Goal: Download file/media

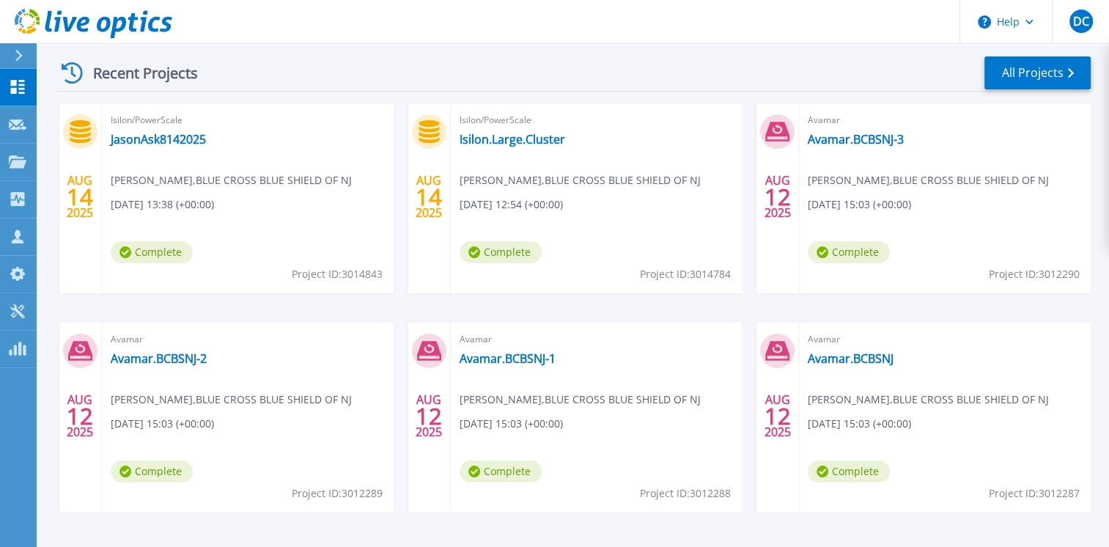
scroll to position [207, 0]
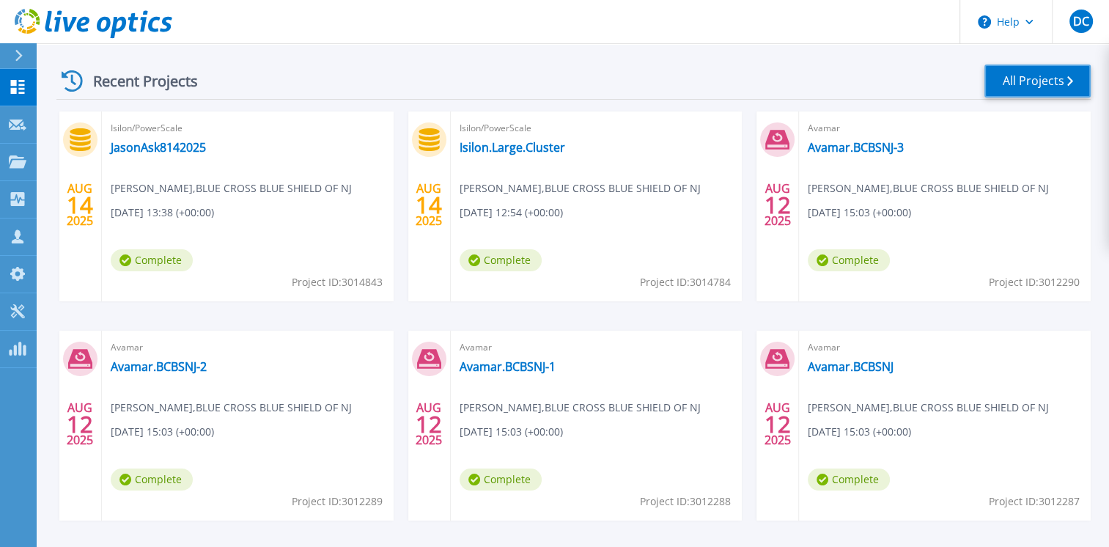
click at [1051, 86] on link "All Projects" at bounding box center [1037, 80] width 106 height 33
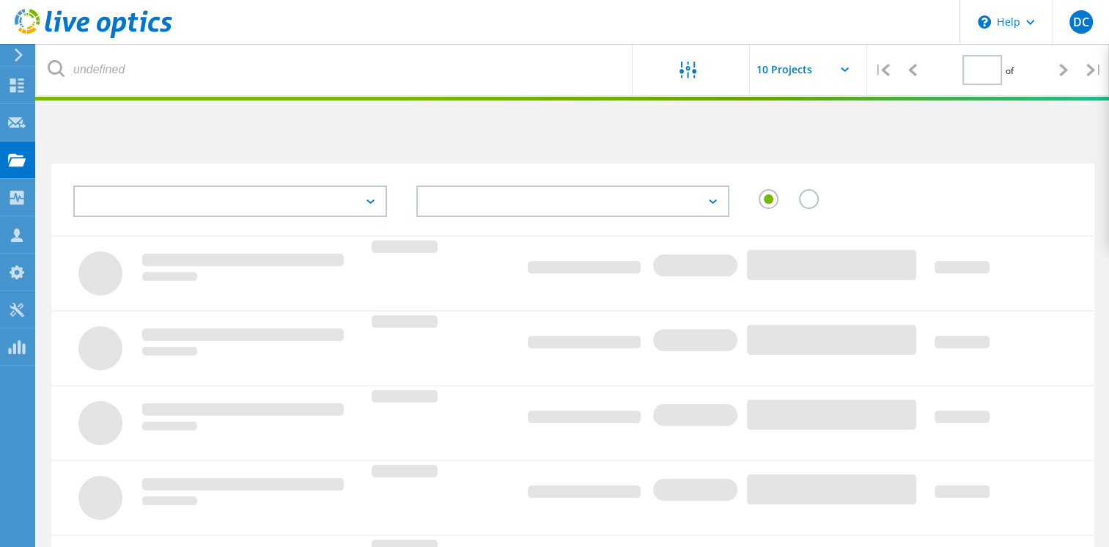
type input "1"
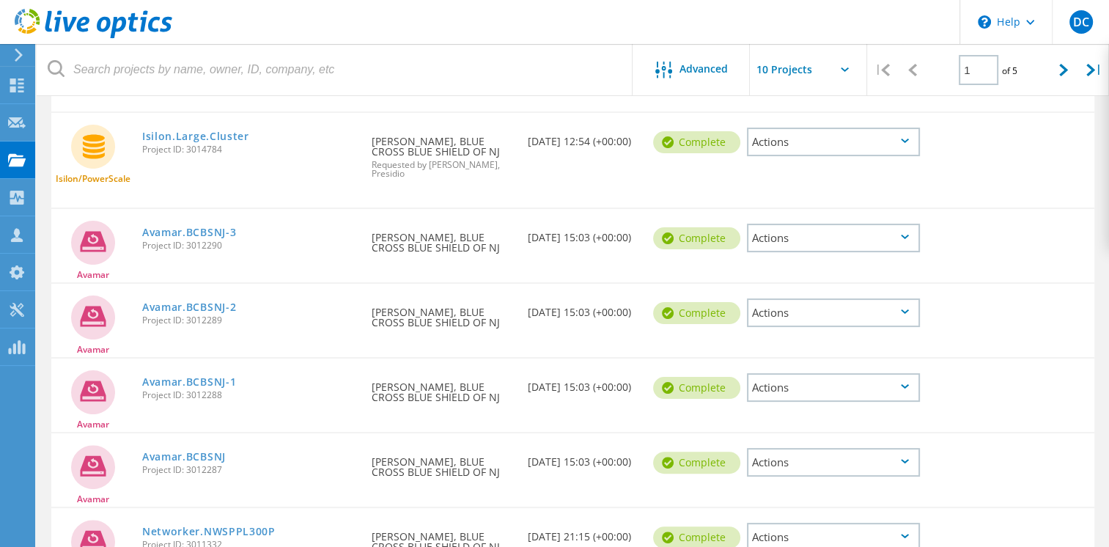
scroll to position [264, 0]
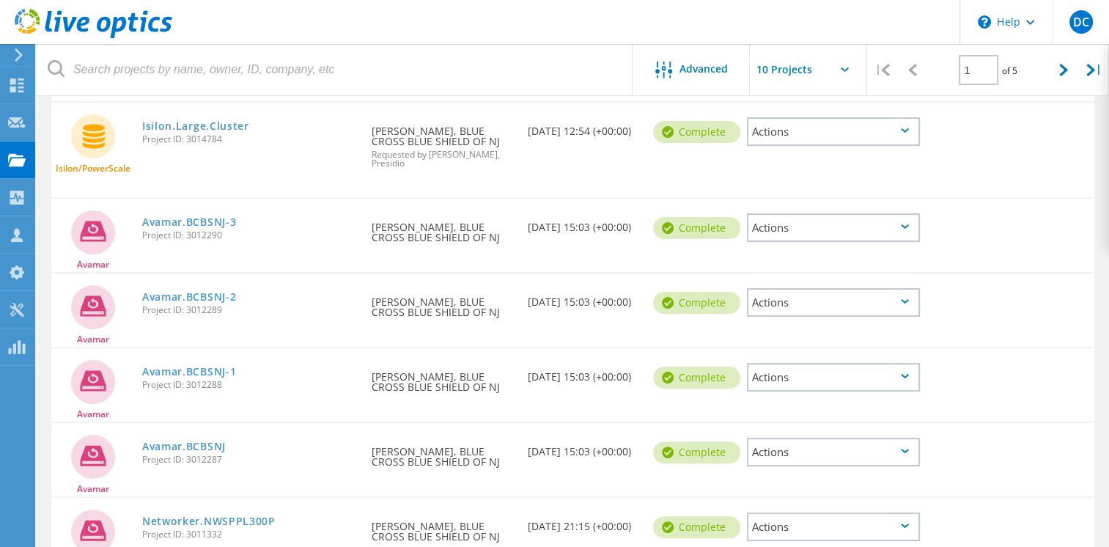
click at [900, 230] on div "Actions" at bounding box center [833, 227] width 173 height 29
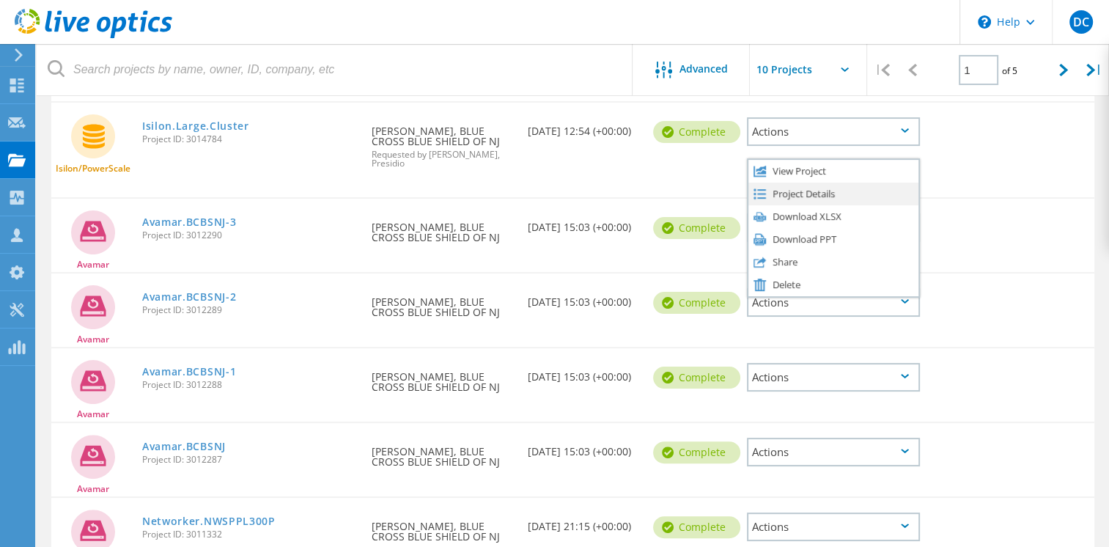
click at [823, 188] on div "Project Details" at bounding box center [833, 193] width 170 height 23
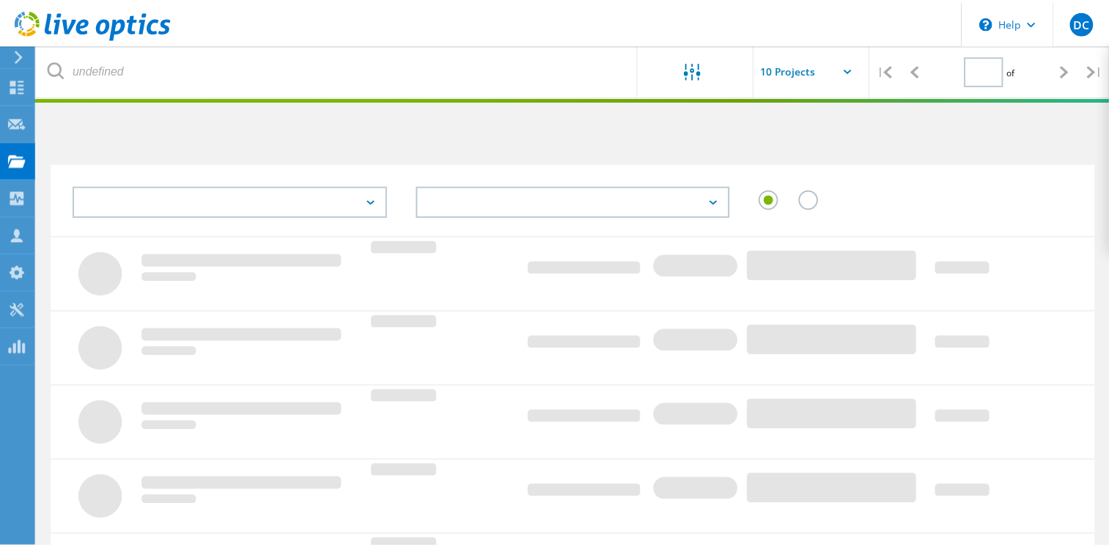
scroll to position [264, 0]
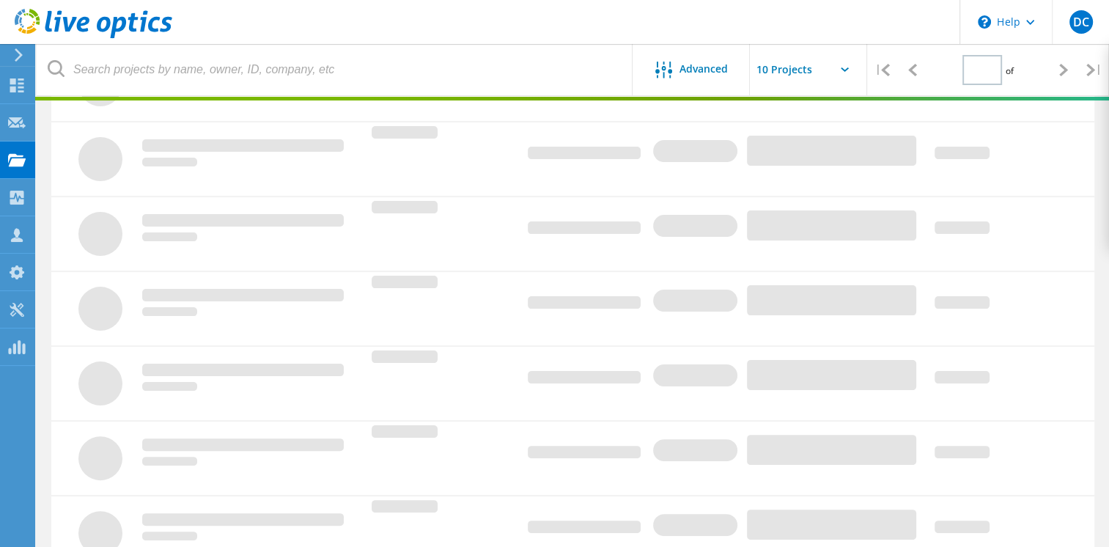
type input "1"
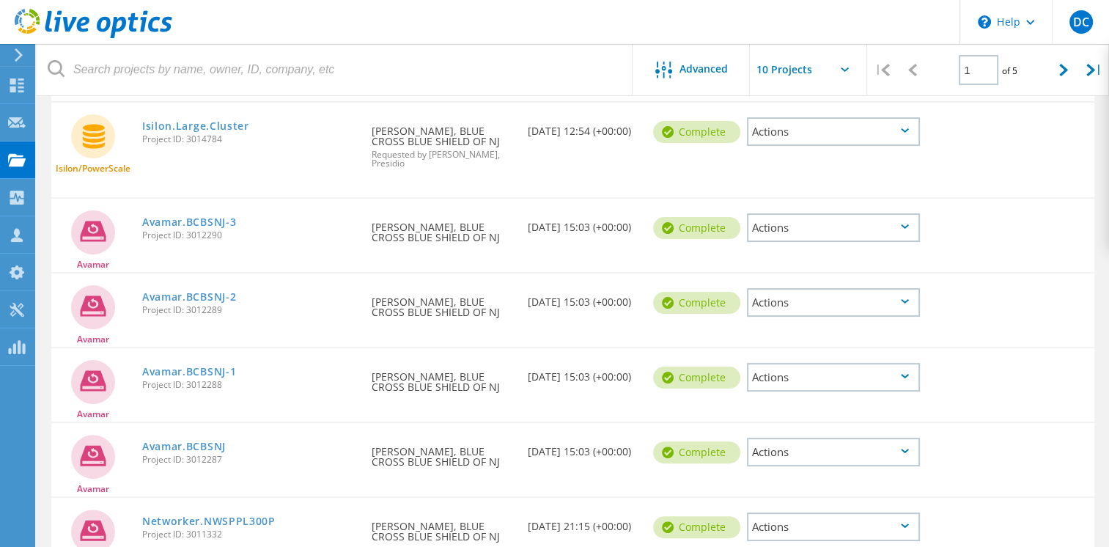
click at [911, 221] on div "Actions" at bounding box center [833, 227] width 173 height 29
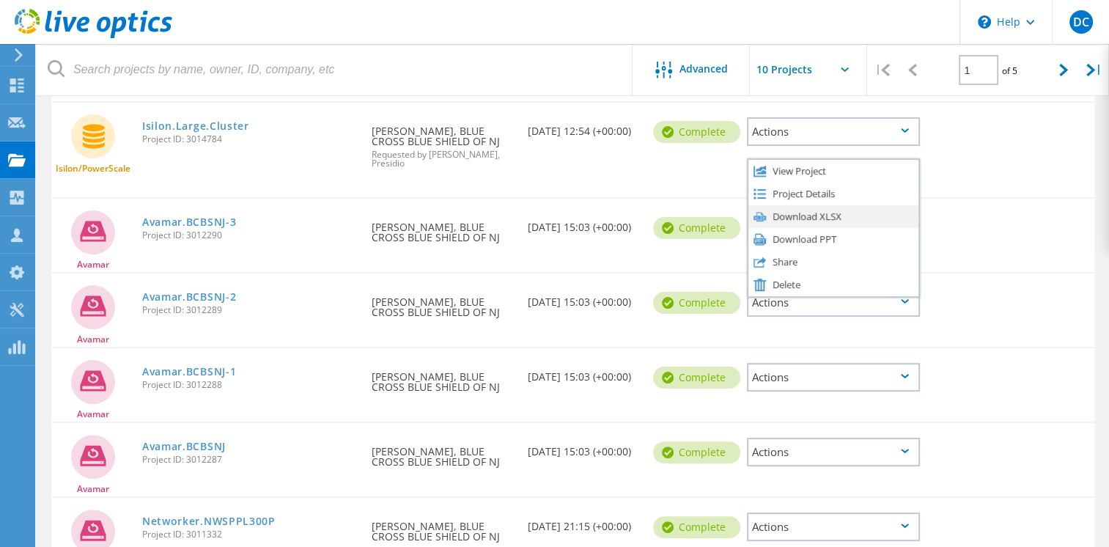
click at [839, 215] on div "Download XLSX" at bounding box center [833, 216] width 170 height 23
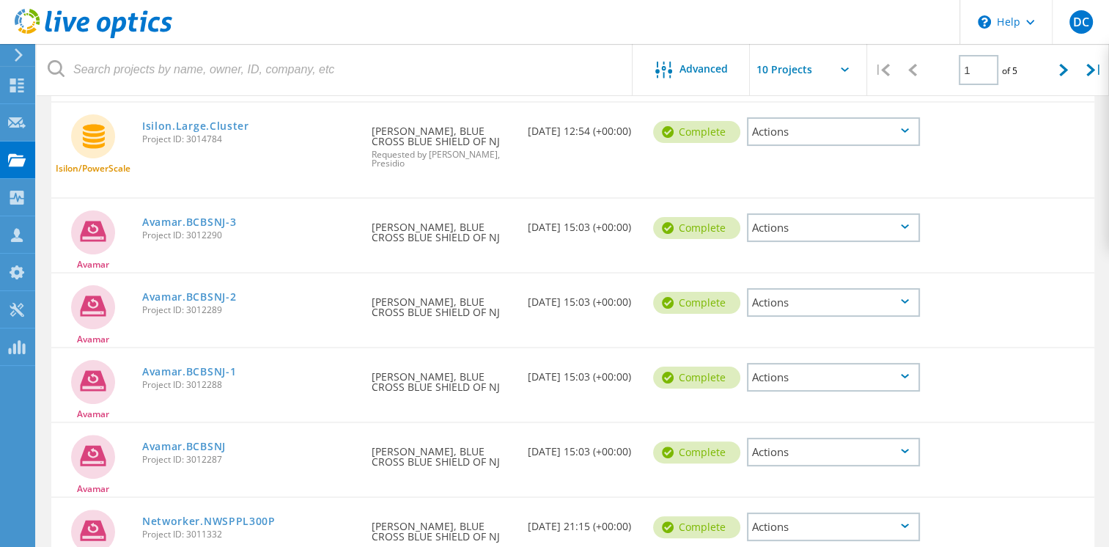
click at [909, 300] on div "Actions" at bounding box center [833, 302] width 173 height 29
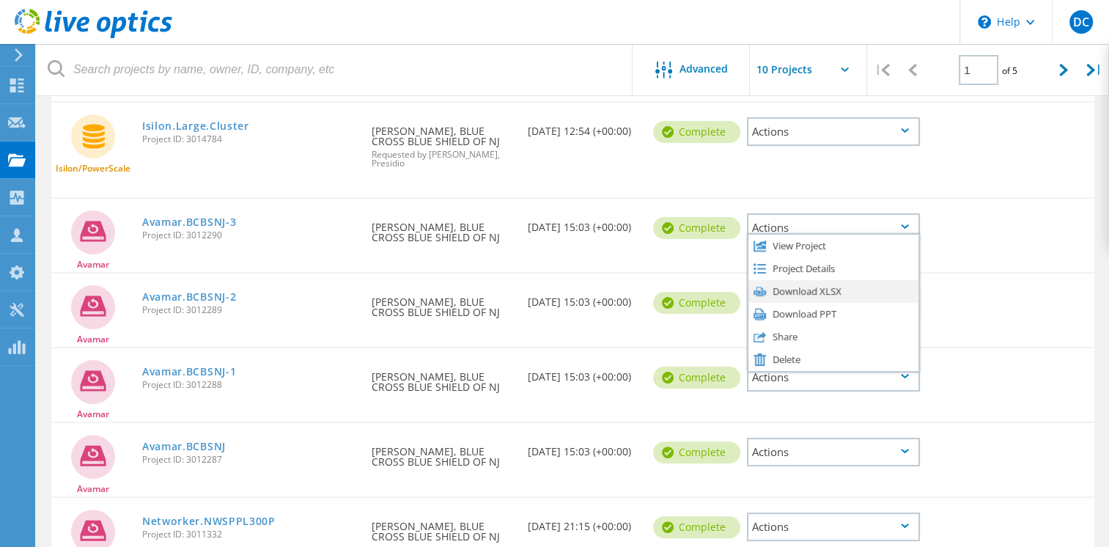
click at [821, 288] on div "Download XLSX" at bounding box center [833, 291] width 170 height 23
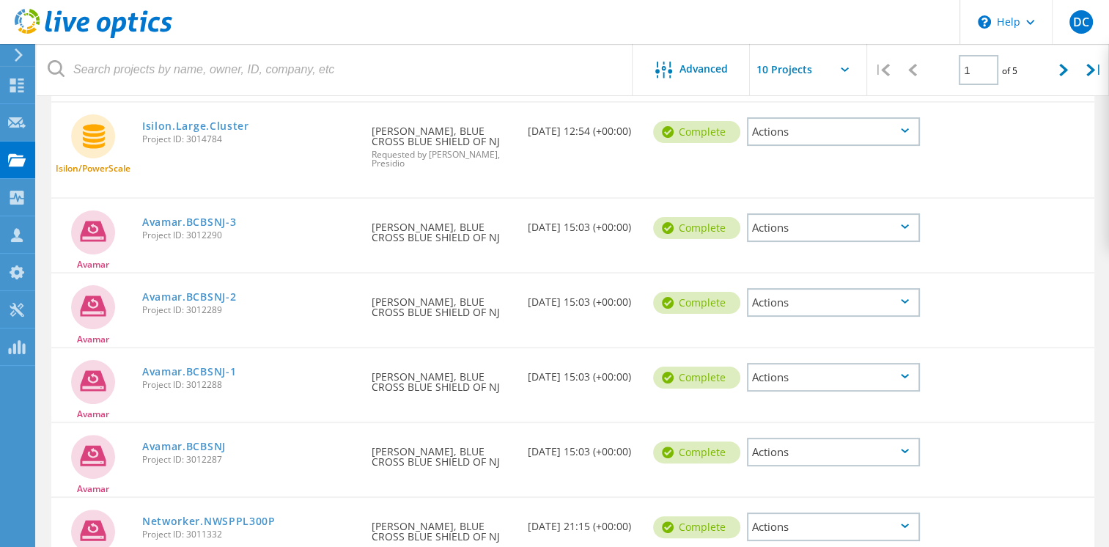
click at [904, 375] on icon at bounding box center [905, 376] width 8 height 4
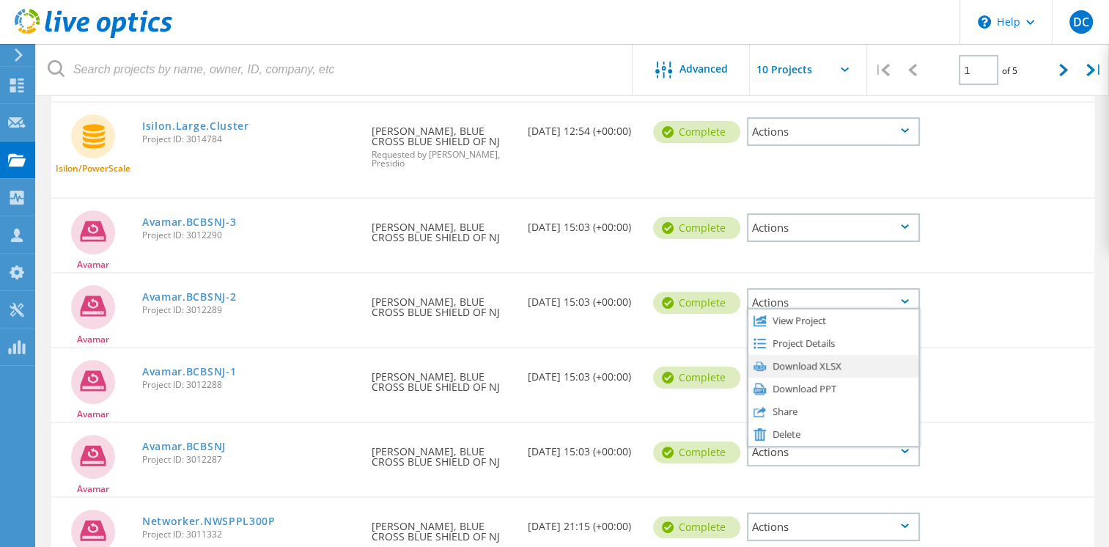
click at [822, 365] on div "Download XLSX" at bounding box center [833, 366] width 170 height 23
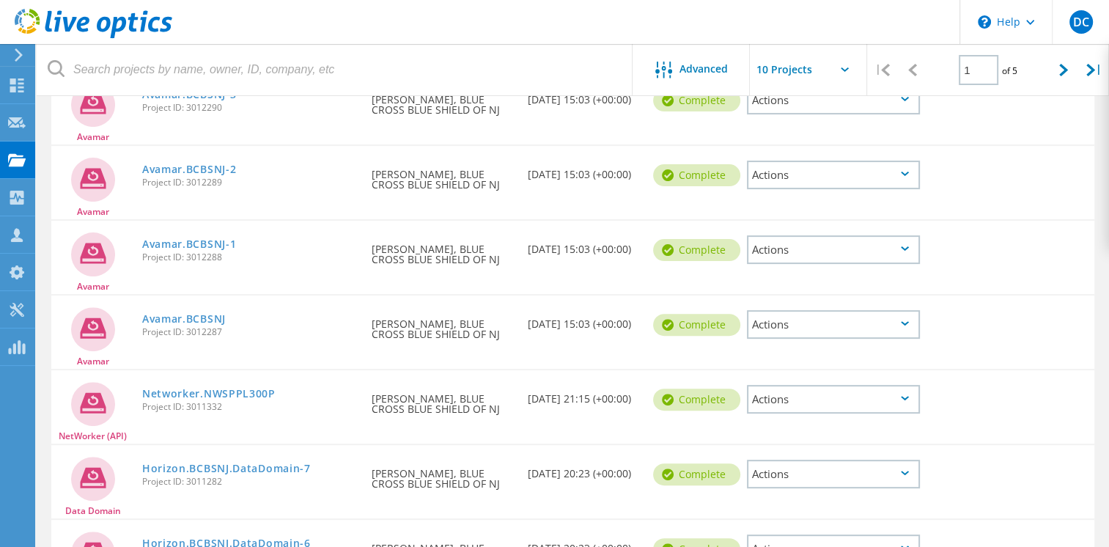
scroll to position [394, 0]
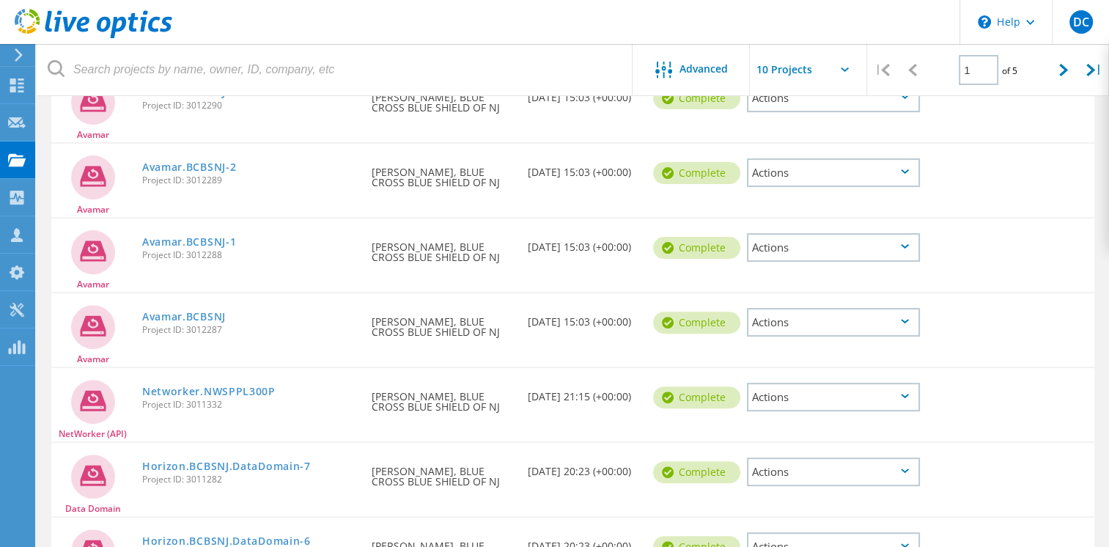
click at [908, 319] on icon at bounding box center [905, 321] width 8 height 4
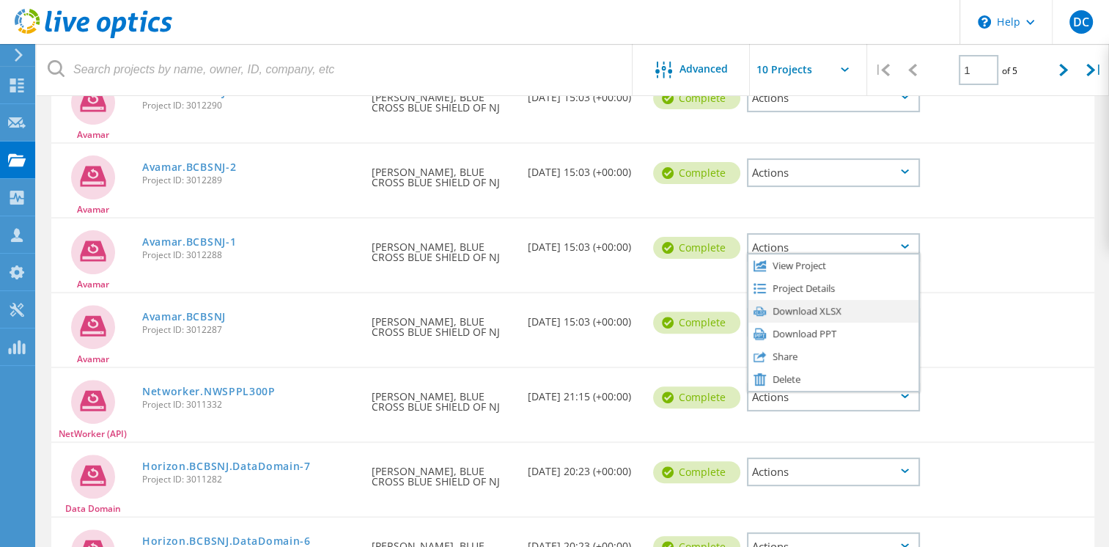
click at [815, 306] on div "Download XLSX" at bounding box center [833, 311] width 170 height 23
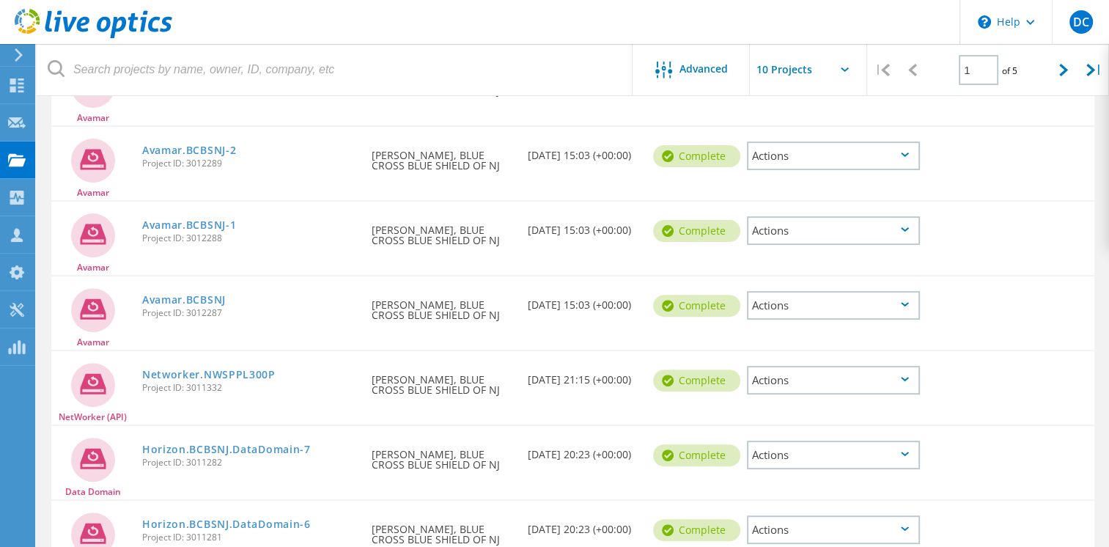
scroll to position [405, 0]
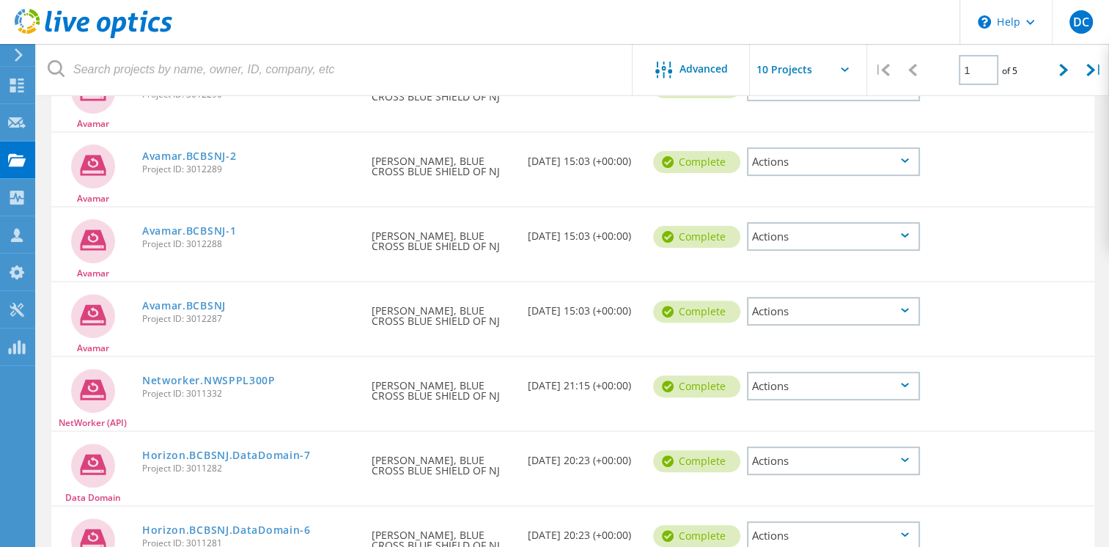
click at [844, 66] on input "text" at bounding box center [823, 69] width 147 height 51
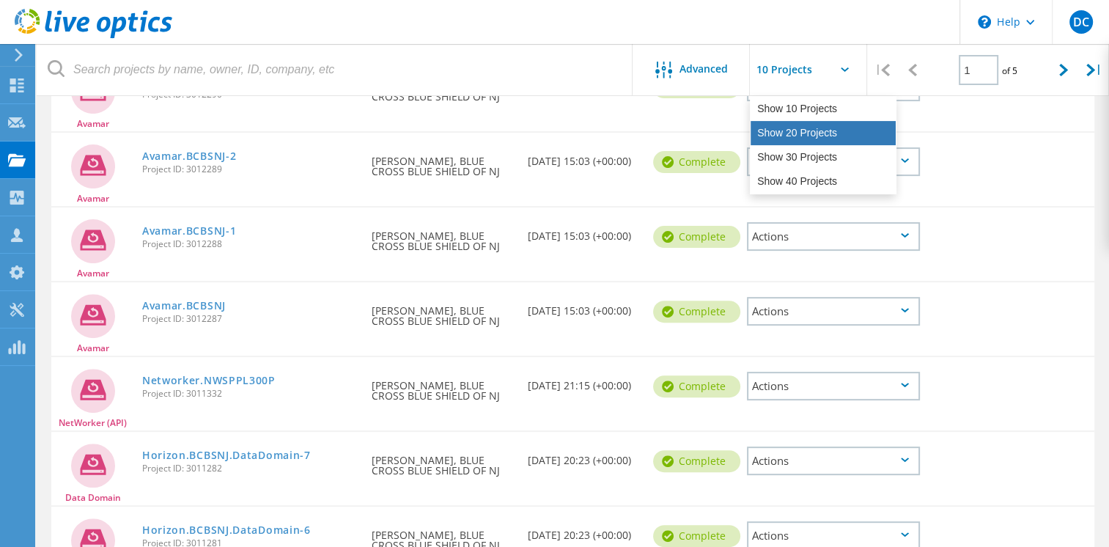
click at [807, 127] on div "Show 20 Projects" at bounding box center [823, 133] width 145 height 24
type input "Show 20 Projects"
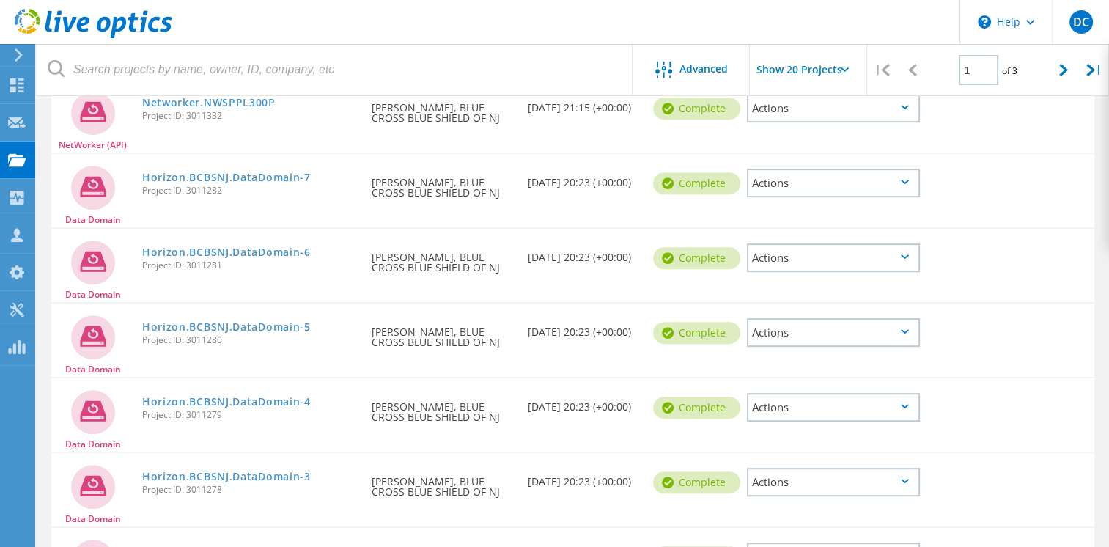
scroll to position [624, 0]
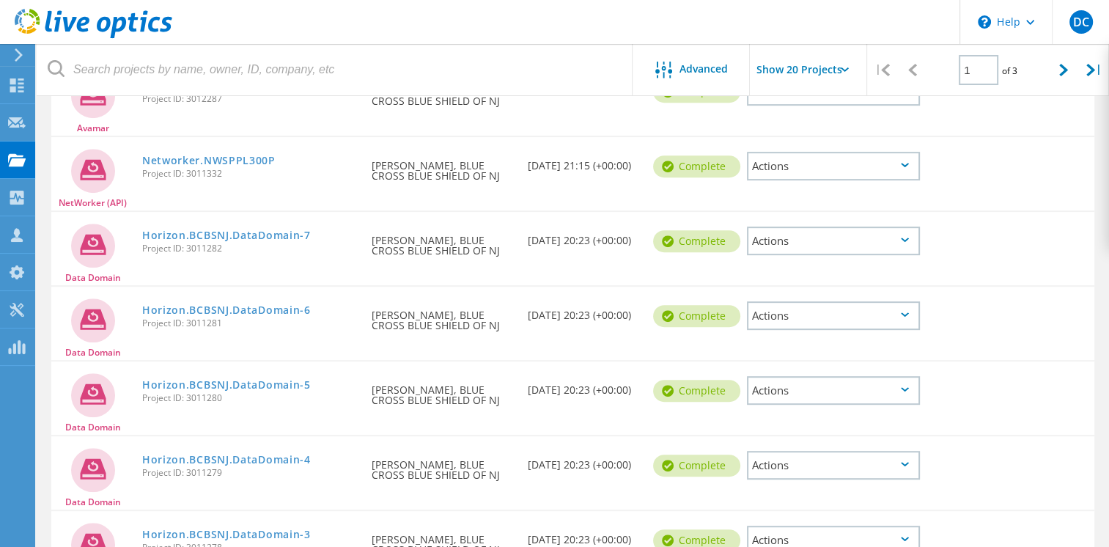
click at [909, 239] on icon at bounding box center [905, 239] width 8 height 4
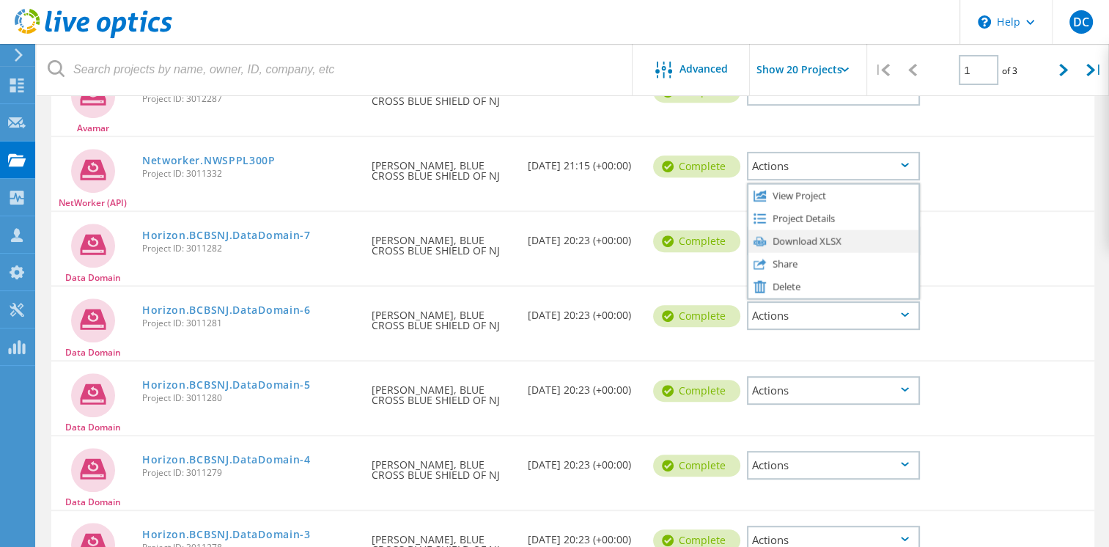
click at [806, 242] on div "Download XLSX" at bounding box center [833, 240] width 170 height 23
click at [806, 242] on div "Actions" at bounding box center [833, 240] width 173 height 29
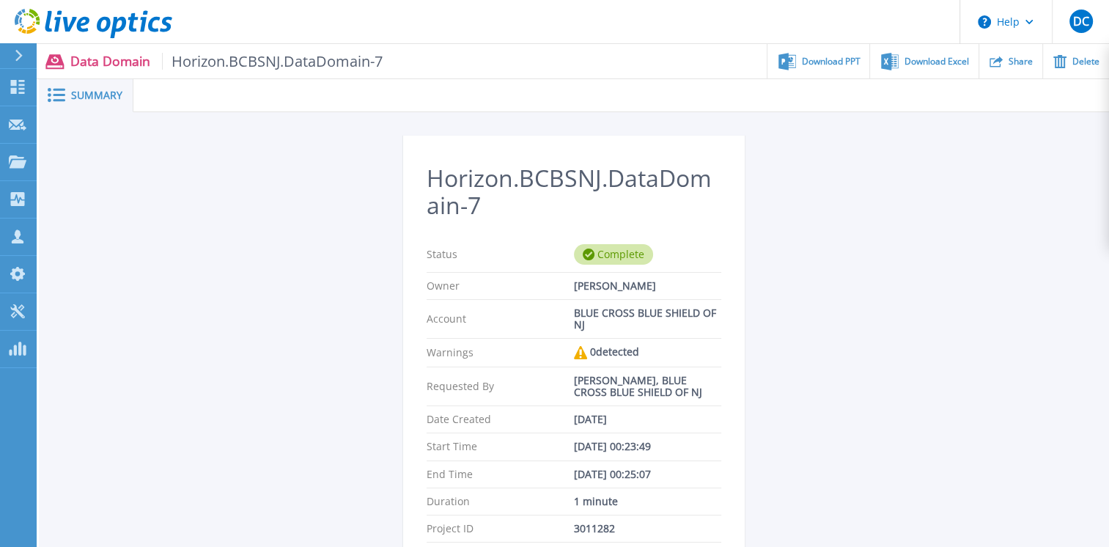
click at [1015, 267] on div "Horizon.BCBSNJ.DataDomain-7 Status Complete Owner [PERSON_NAME] Account BLUE CR…" at bounding box center [574, 450] width 1070 height 677
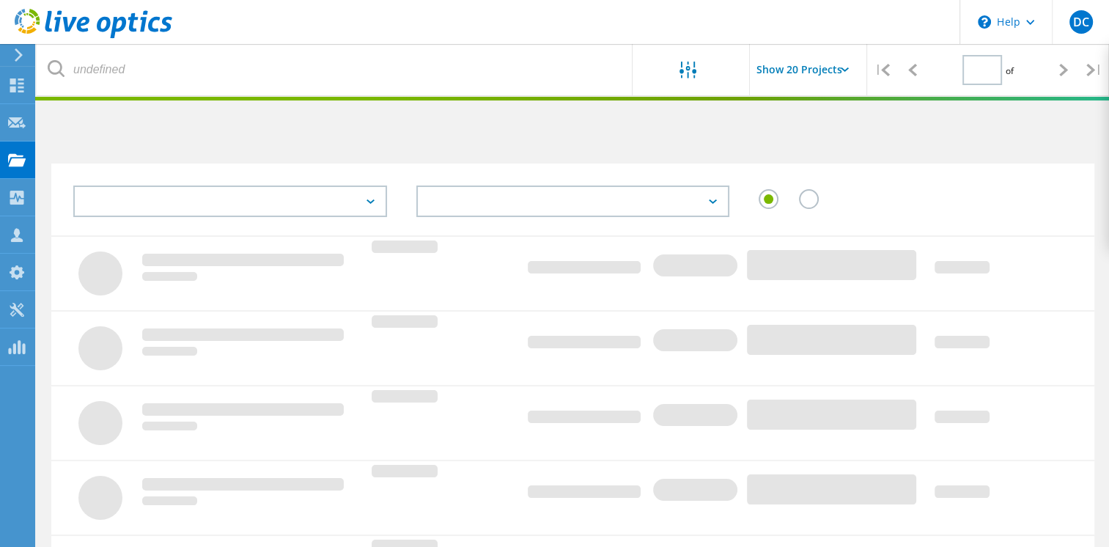
scroll to position [490, 0]
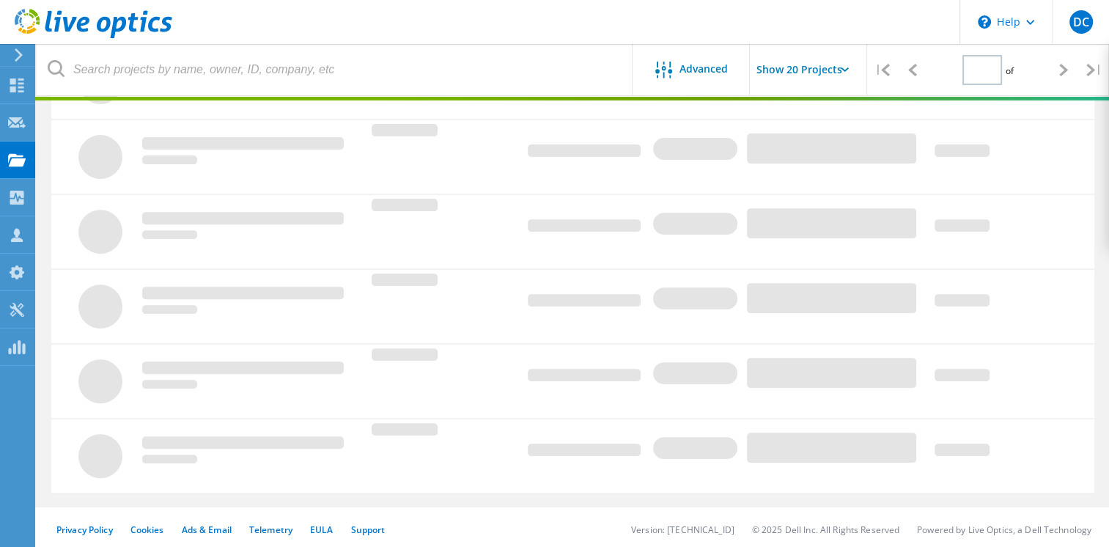
type input "1"
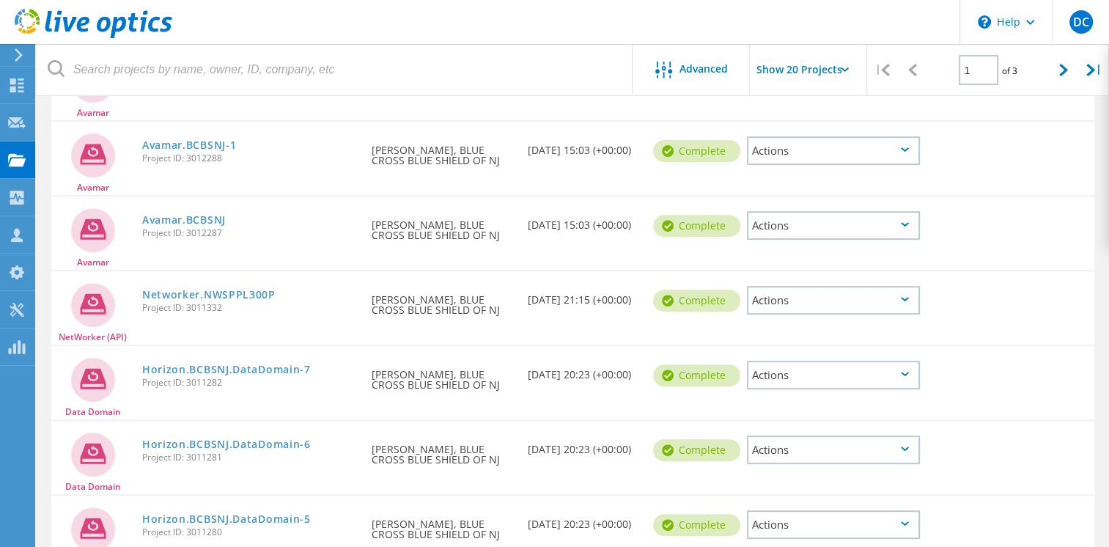
click at [907, 376] on div "Actions" at bounding box center [833, 375] width 173 height 29
click at [822, 370] on div "Download XLSX" at bounding box center [833, 375] width 170 height 23
click at [906, 448] on div "Actions" at bounding box center [833, 449] width 173 height 29
click at [819, 446] on div "Download XLSX" at bounding box center [833, 449] width 170 height 23
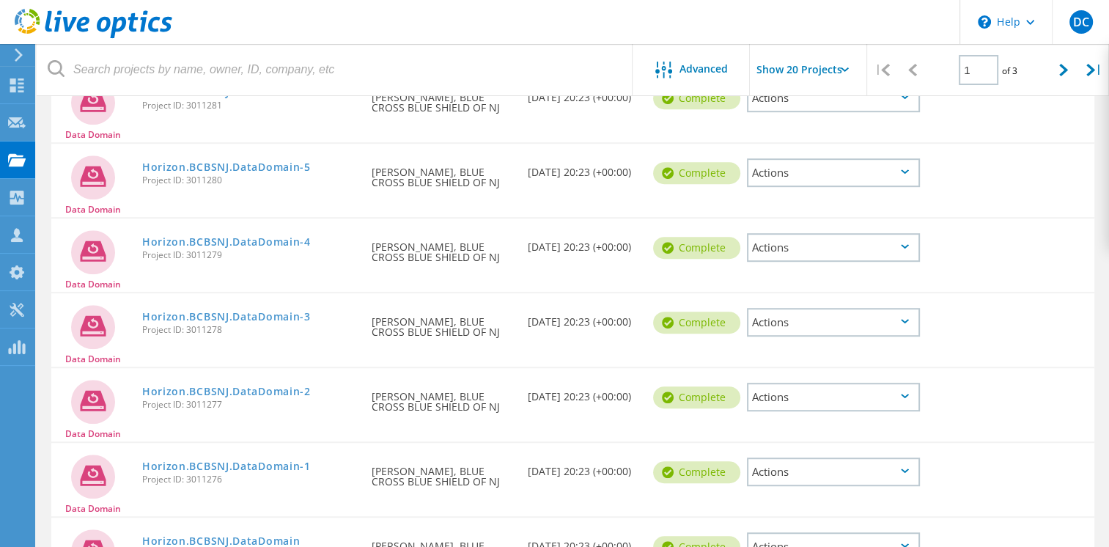
scroll to position [860, 0]
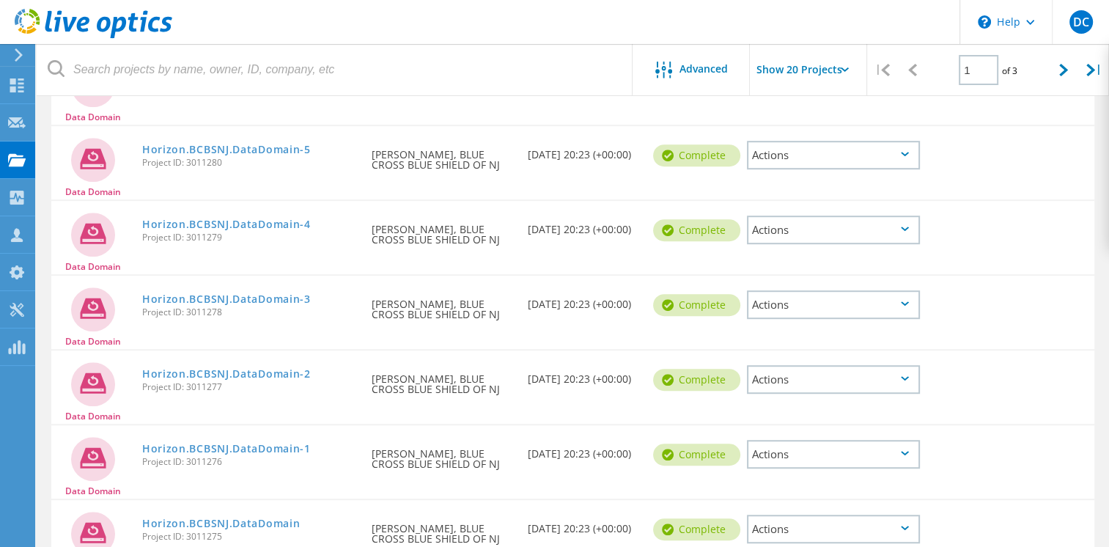
click at [910, 148] on div "Actions" at bounding box center [833, 155] width 173 height 29
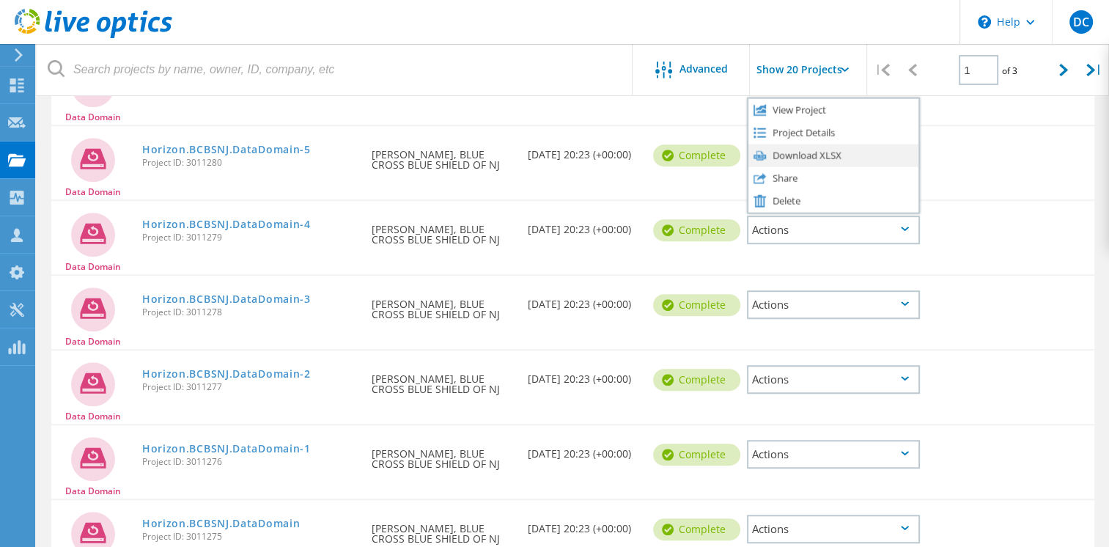
click at [795, 152] on div "Download XLSX" at bounding box center [833, 155] width 170 height 23
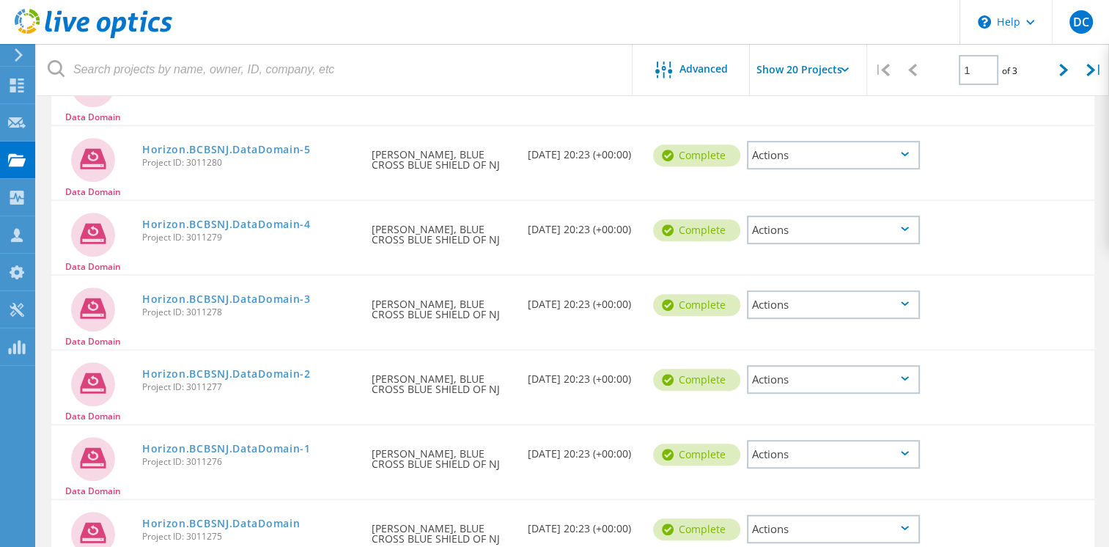
click at [907, 226] on icon at bounding box center [905, 228] width 8 height 4
click at [805, 221] on div "Download XLSX" at bounding box center [833, 229] width 170 height 23
click at [910, 297] on div "Actions" at bounding box center [833, 304] width 173 height 29
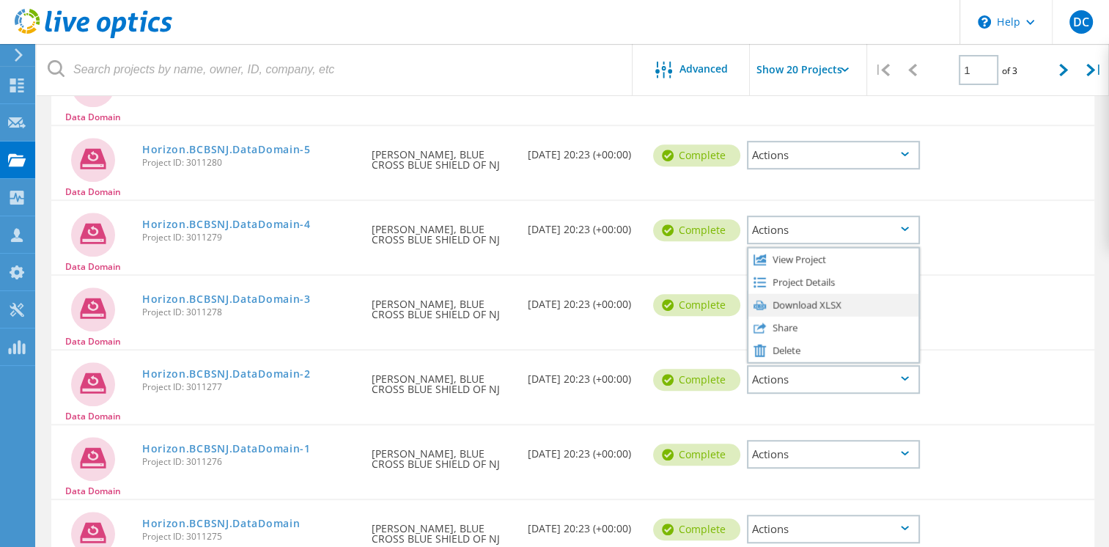
click at [802, 297] on div "Download XLSX" at bounding box center [833, 304] width 170 height 23
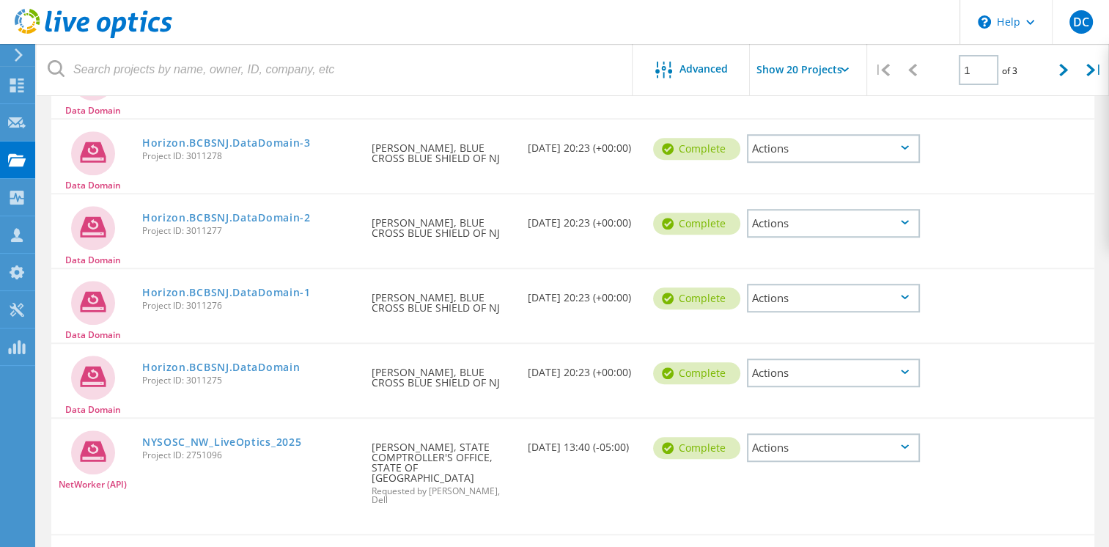
scroll to position [1020, 0]
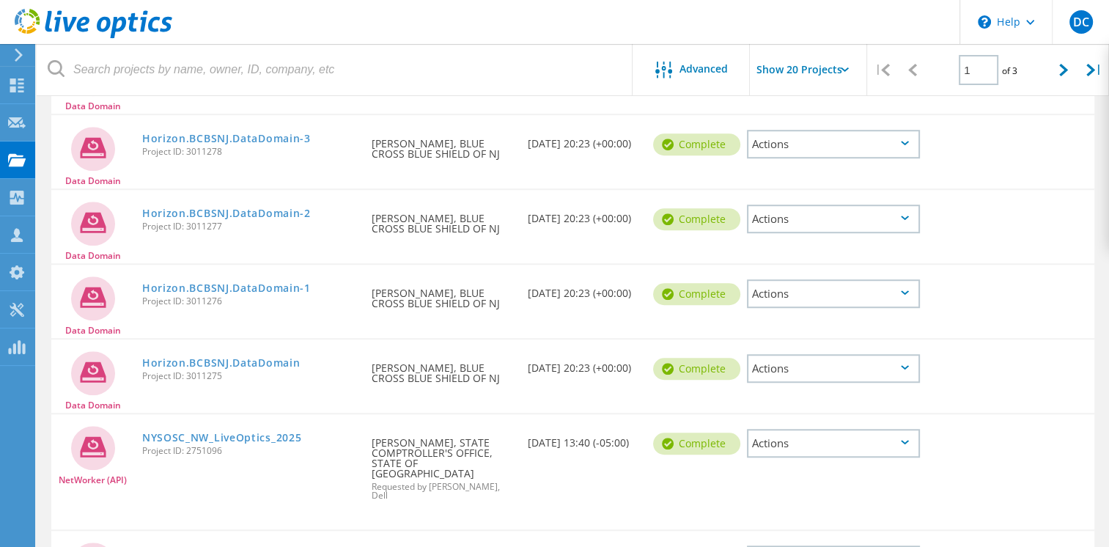
click at [907, 215] on icon at bounding box center [905, 217] width 8 height 4
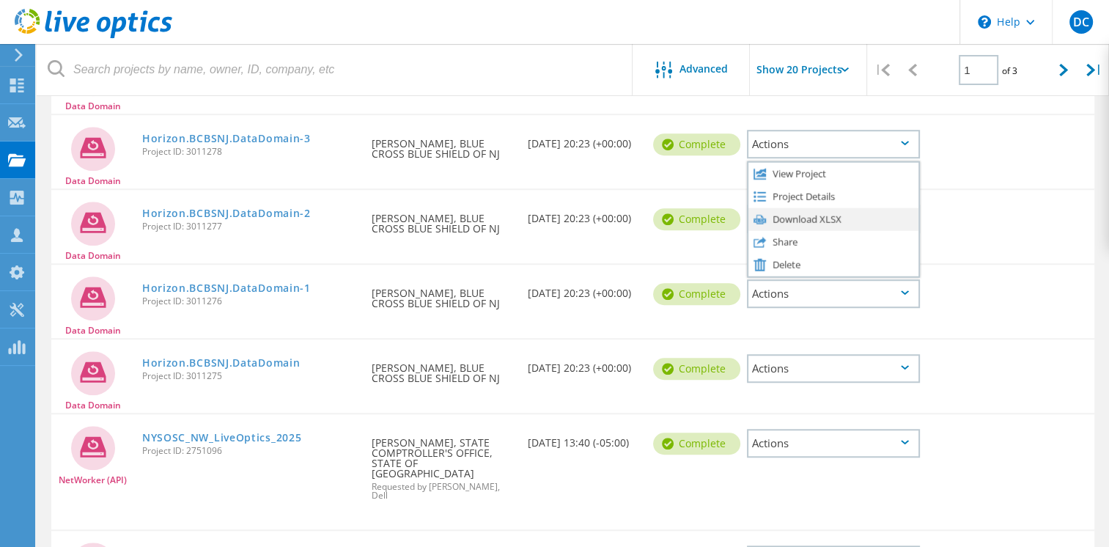
click at [795, 210] on div "Download XLSX" at bounding box center [833, 218] width 170 height 23
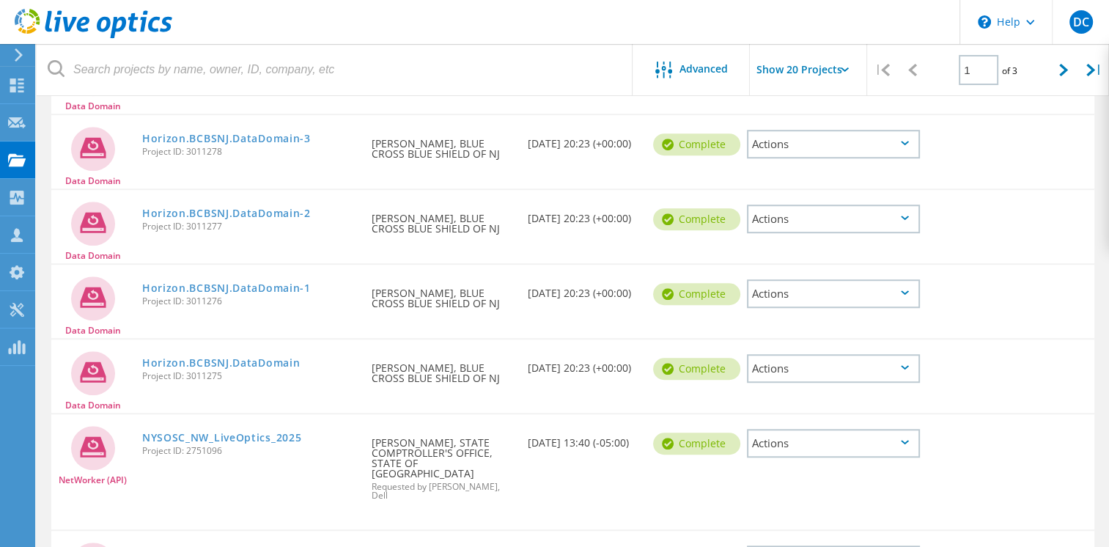
click at [903, 290] on icon at bounding box center [905, 292] width 8 height 4
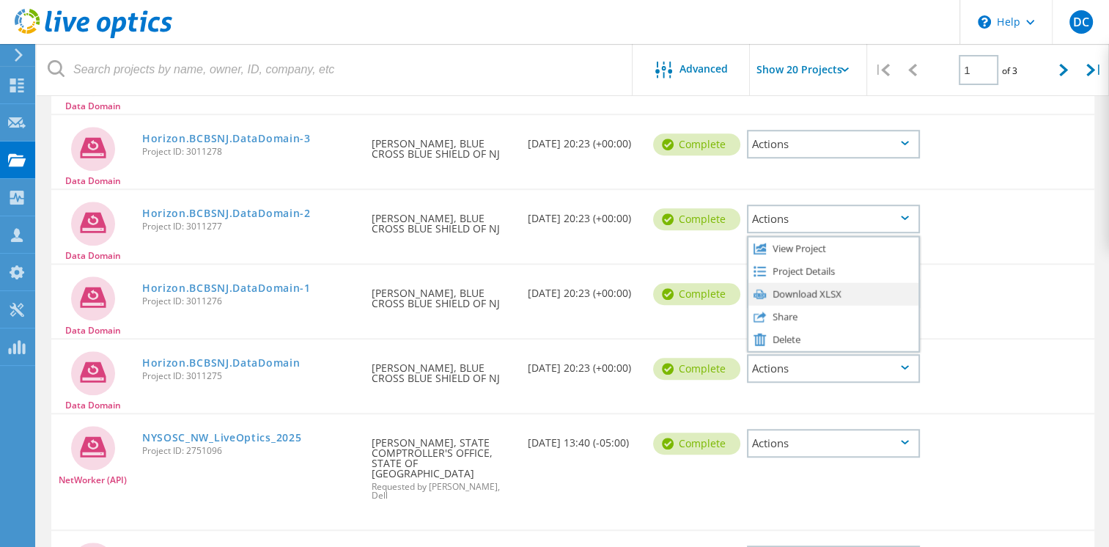
click at [803, 290] on div "Download XLSX" at bounding box center [833, 293] width 170 height 23
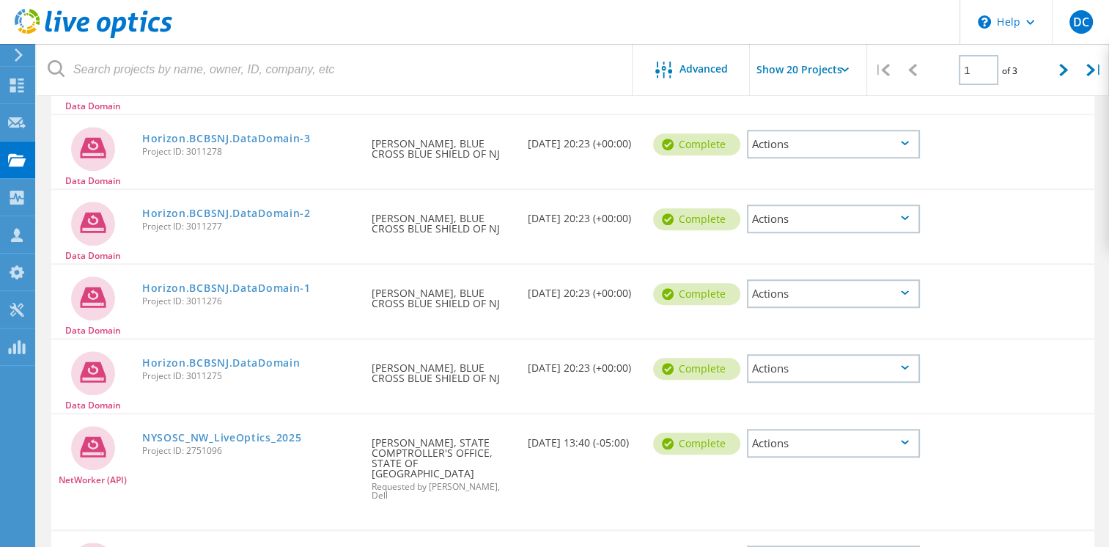
click at [907, 365] on icon at bounding box center [905, 367] width 8 height 4
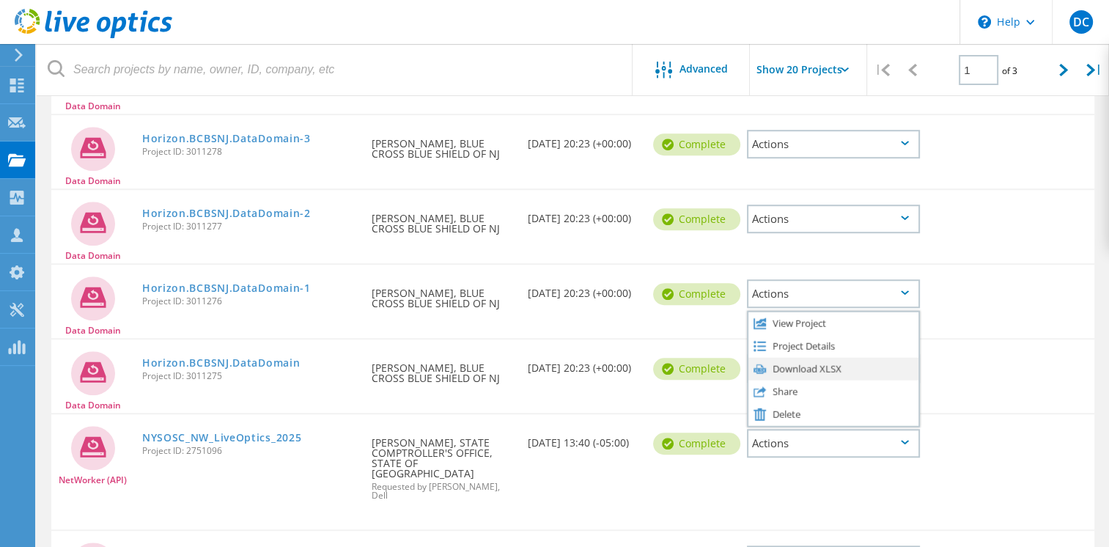
click at [798, 362] on div "Download XLSX" at bounding box center [833, 368] width 170 height 23
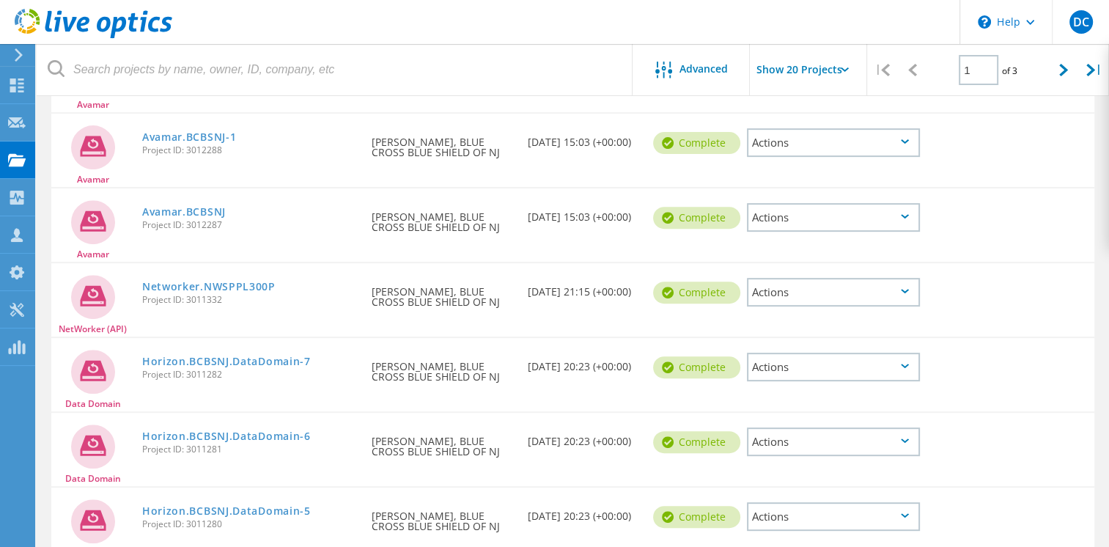
scroll to position [494, 0]
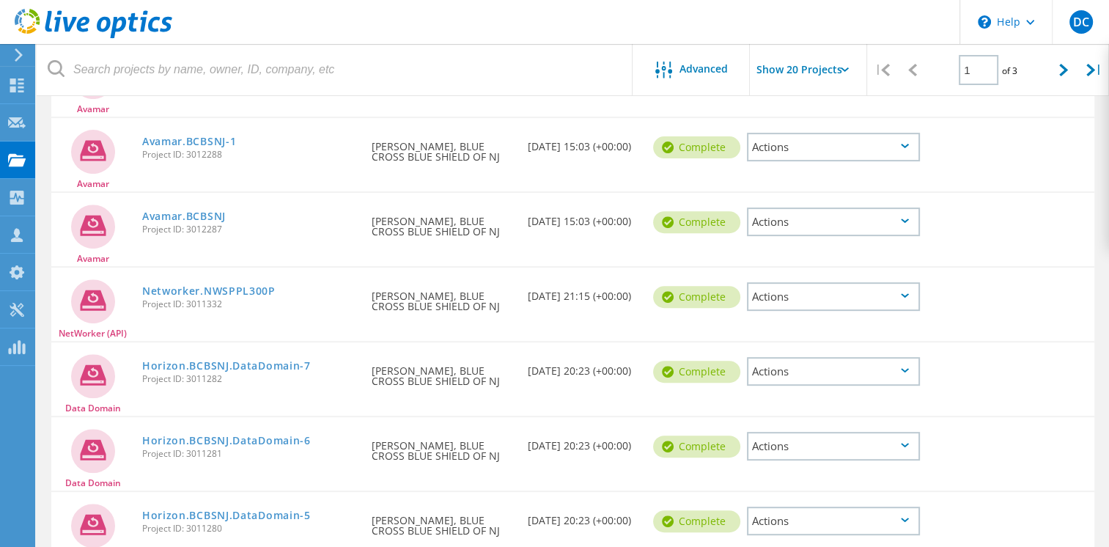
click at [909, 287] on div "Actions" at bounding box center [833, 296] width 173 height 29
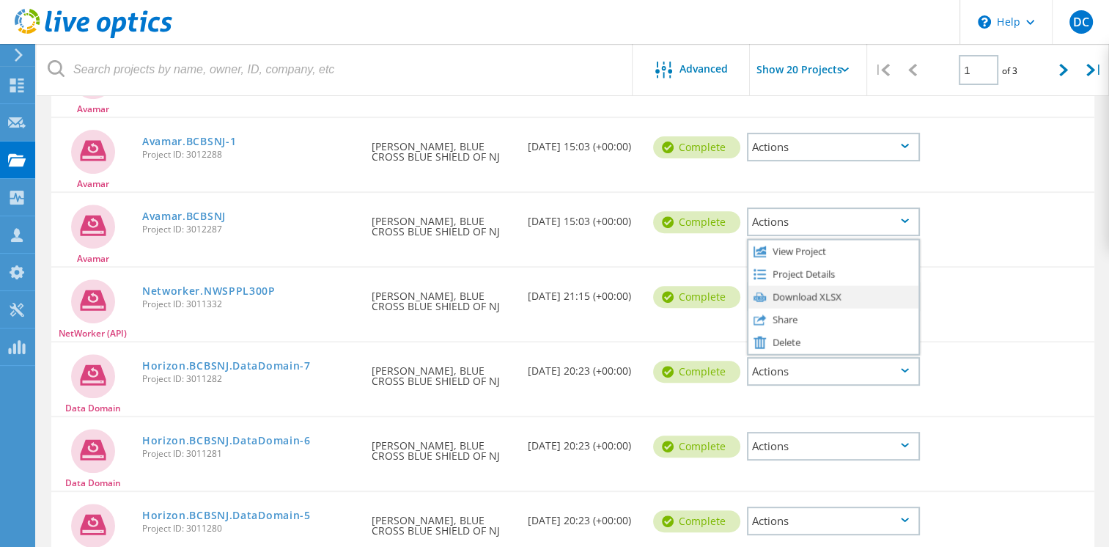
click at [796, 299] on div "Download XLSX" at bounding box center [833, 296] width 170 height 23
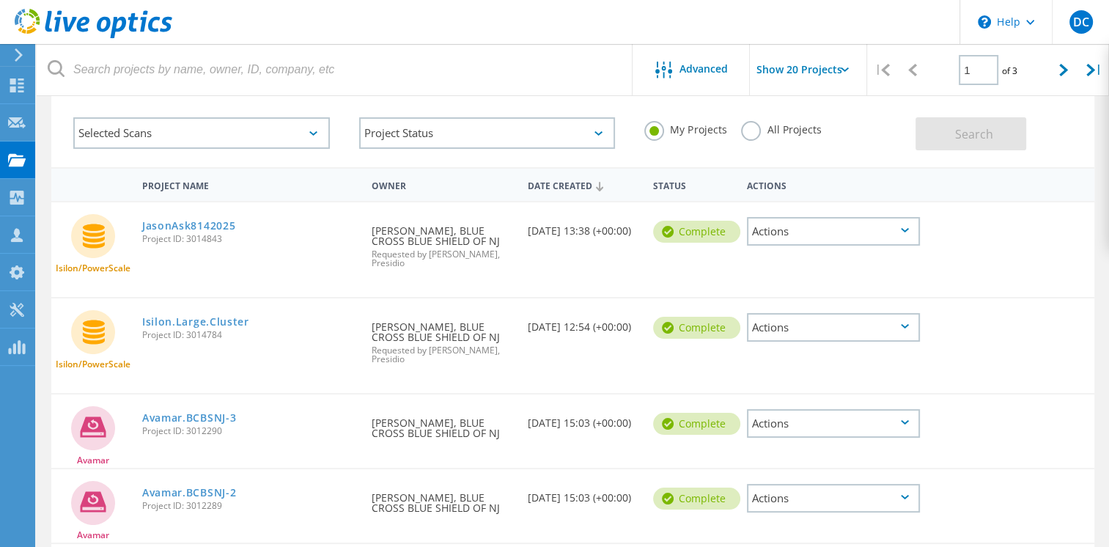
scroll to position [64, 0]
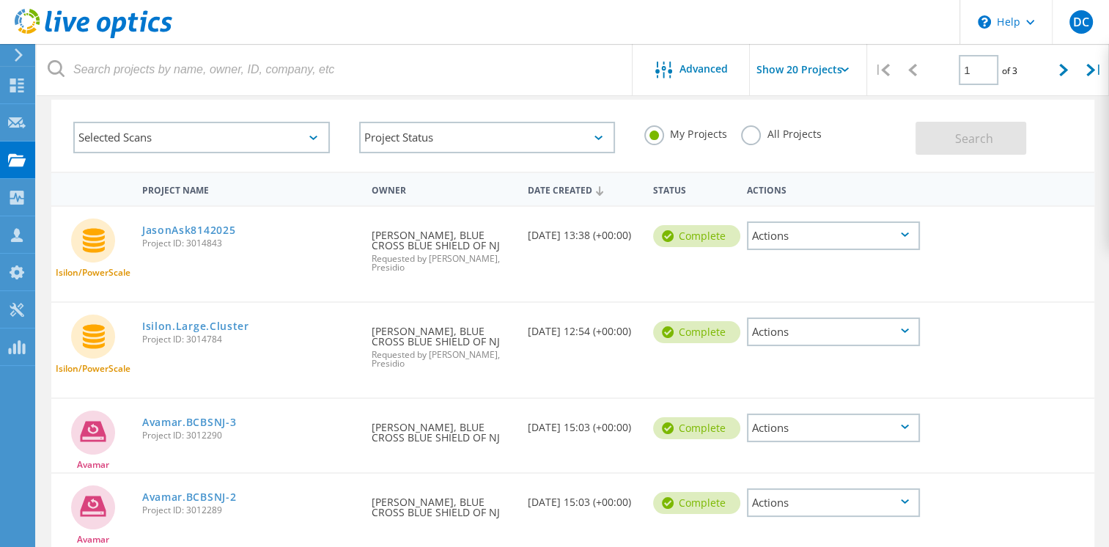
click at [907, 228] on div "Actions" at bounding box center [833, 235] width 173 height 29
click at [794, 228] on div "Download PPT" at bounding box center [833, 235] width 170 height 23
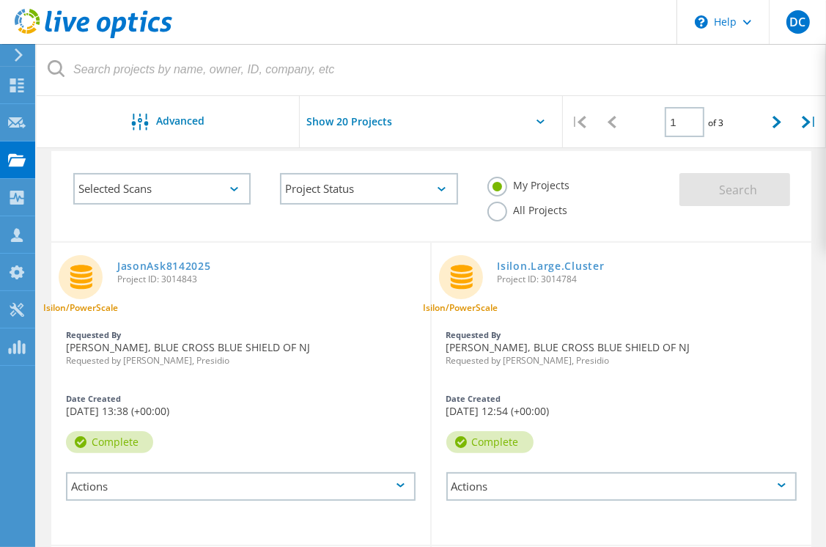
click at [654, 487] on div "Actions" at bounding box center [621, 486] width 351 height 29
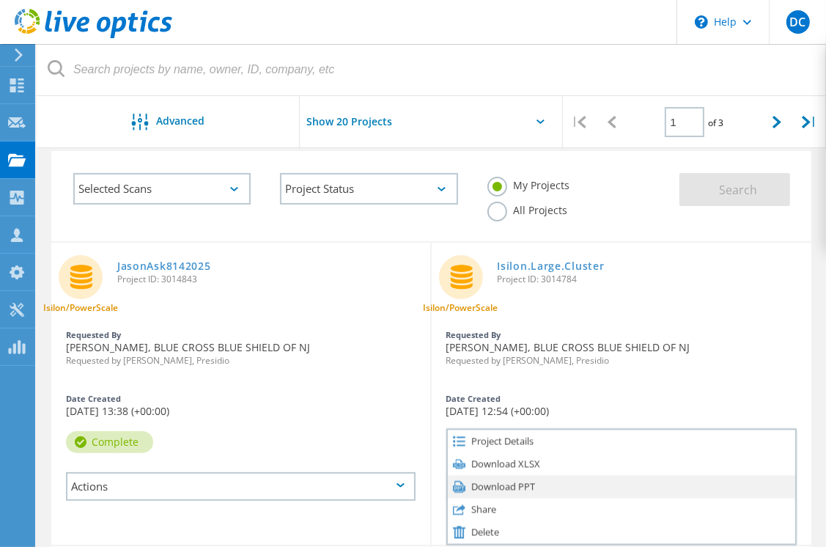
click at [525, 487] on div "Download PPT" at bounding box center [622, 486] width 348 height 23
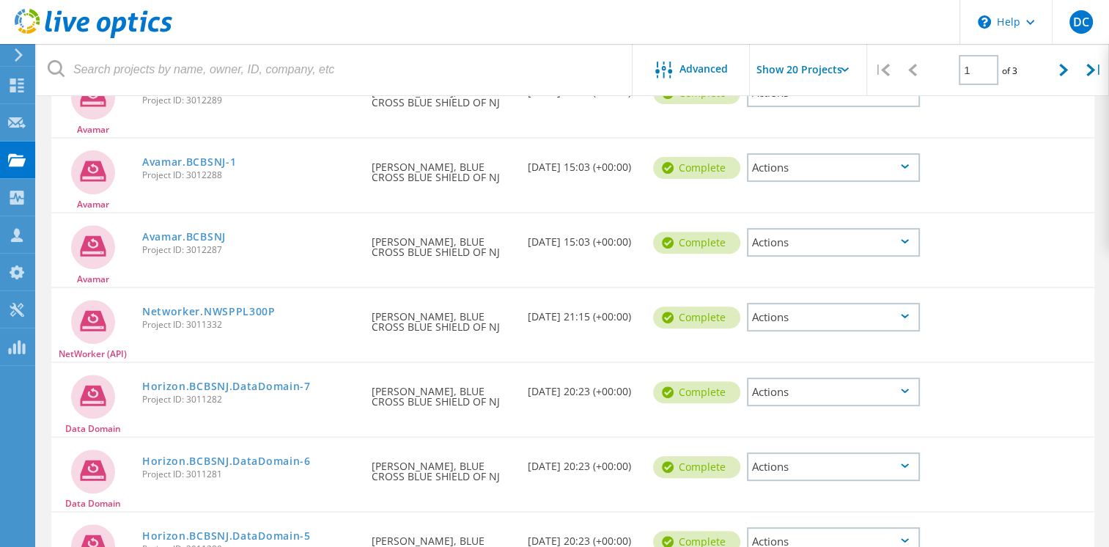
scroll to position [467, 0]
